Goal: Download file/media

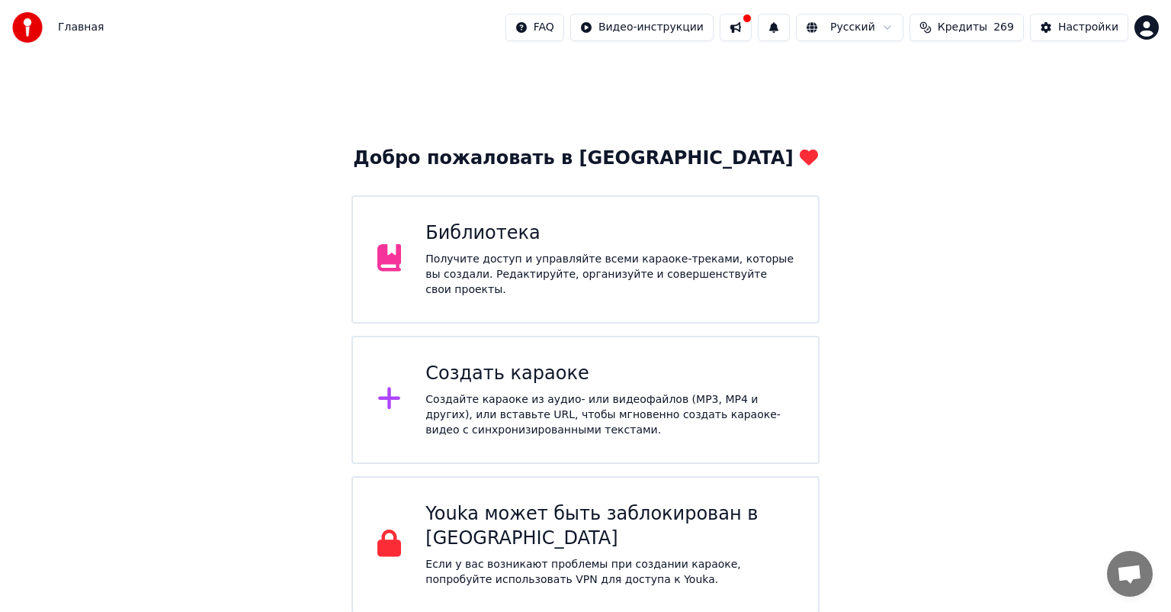
click at [525, 278] on div "Получите доступ и управляйте всеми караоке-треками, которые вы создали. Редакти…" at bounding box center [609, 275] width 368 height 46
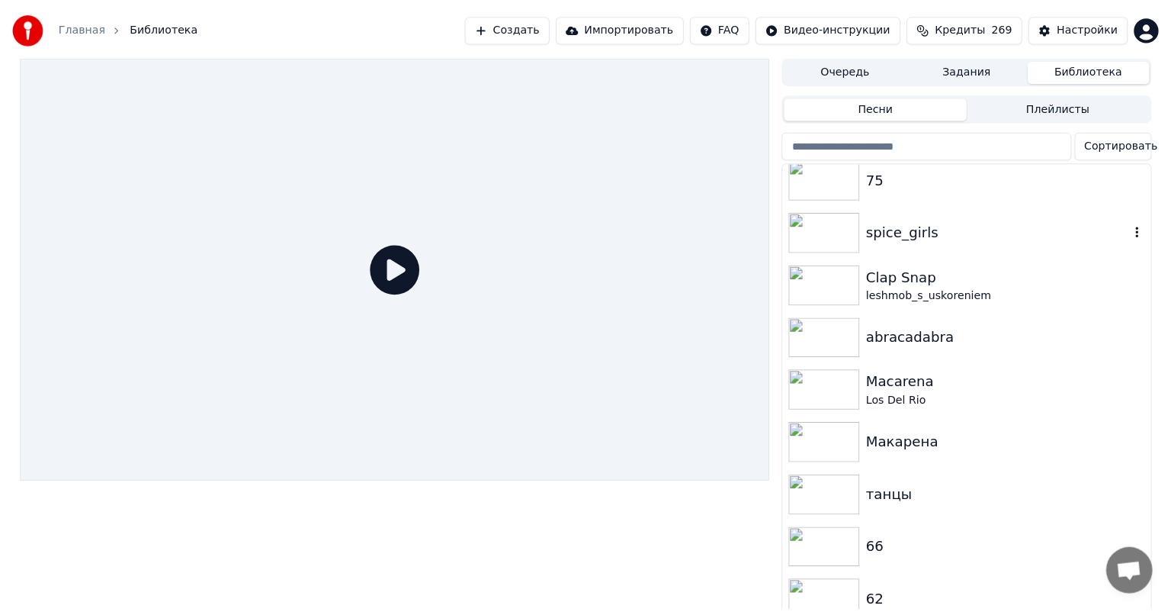
scroll to position [2922, 0]
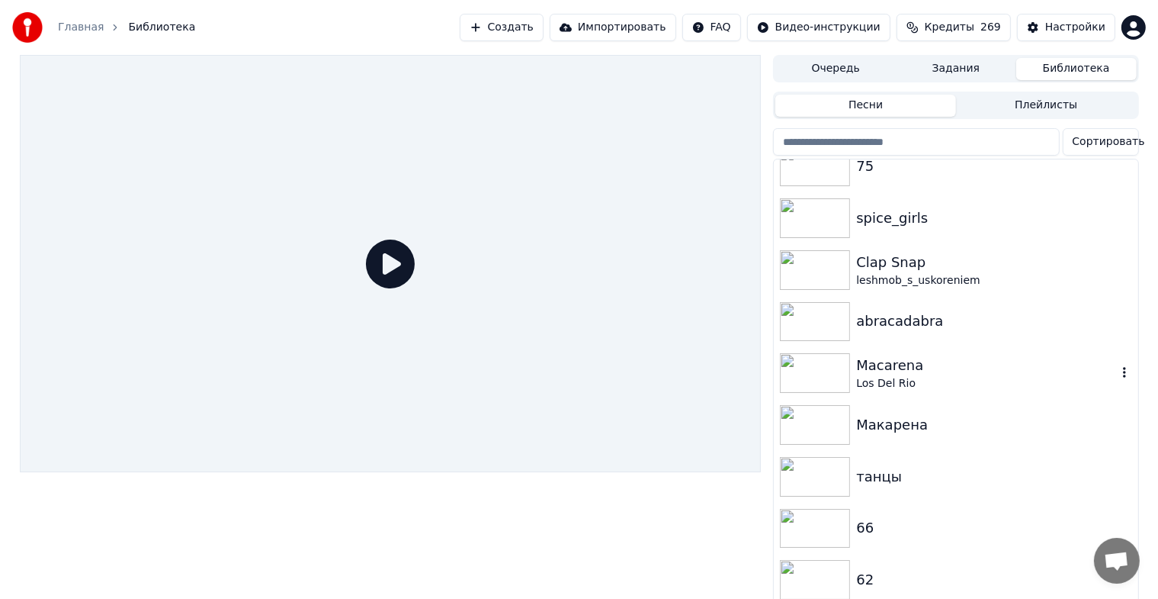
click at [927, 368] on div "Macarena" at bounding box center [986, 365] width 260 height 21
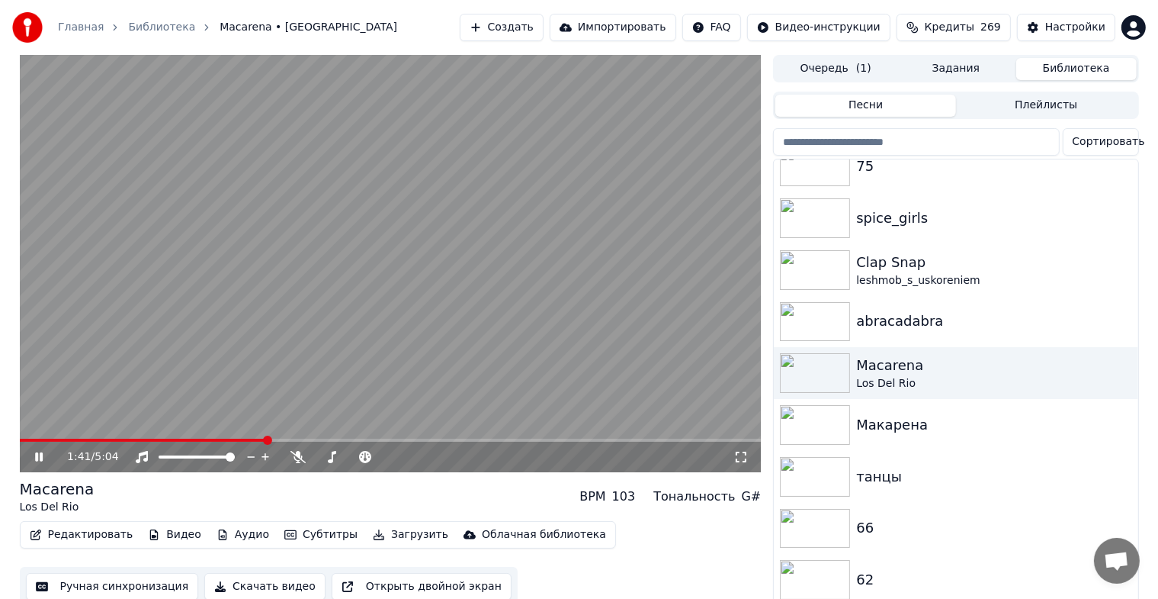
click at [266, 439] on span at bounding box center [391, 439] width 742 height 3
click at [299, 454] on icon at bounding box center [298, 457] width 15 height 12
click at [39, 458] on icon at bounding box center [50, 457] width 36 height 12
click at [271, 582] on button "Скачать видео" at bounding box center [264, 586] width 121 height 27
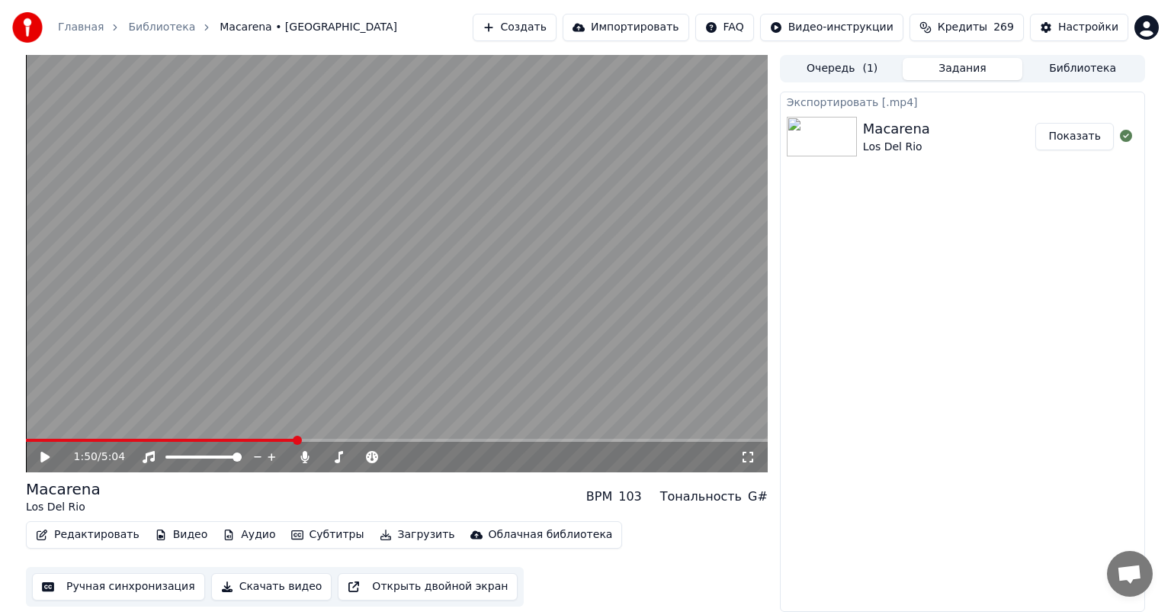
click at [1089, 133] on button "Показать" at bounding box center [1074, 136] width 79 height 27
